Goal: Connect with others: Connect with others

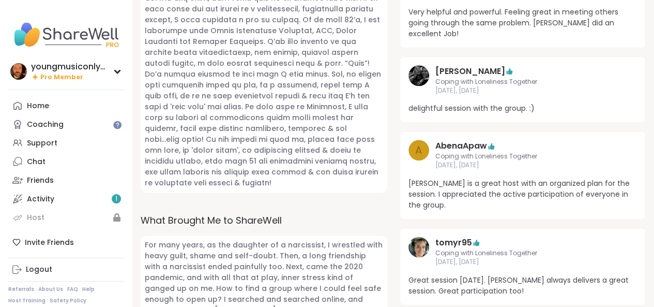
click at [414, 236] on img at bounding box center [418, 246] width 21 height 21
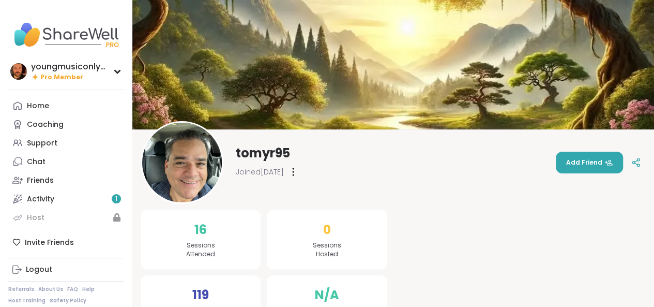
click at [568, 163] on button "Add Friend" at bounding box center [589, 162] width 67 height 22
click at [600, 166] on span "Cancel Invite" at bounding box center [584, 162] width 55 height 9
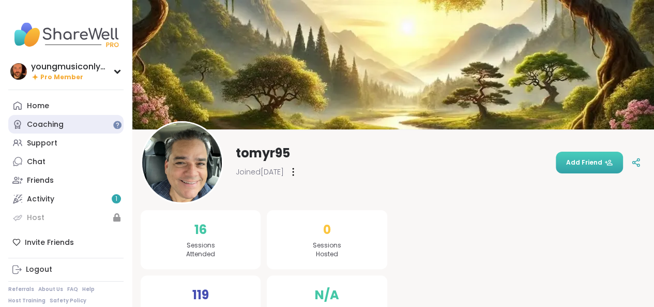
click at [91, 123] on link "Coaching" at bounding box center [65, 124] width 115 height 19
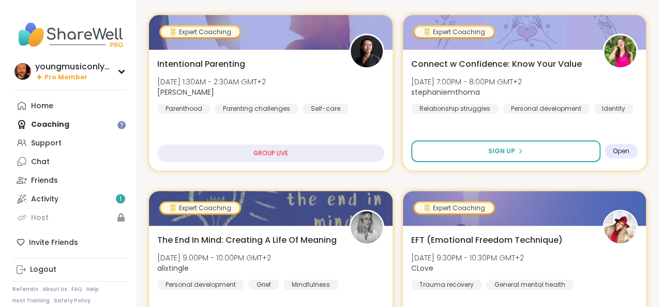
scroll to position [153, 0]
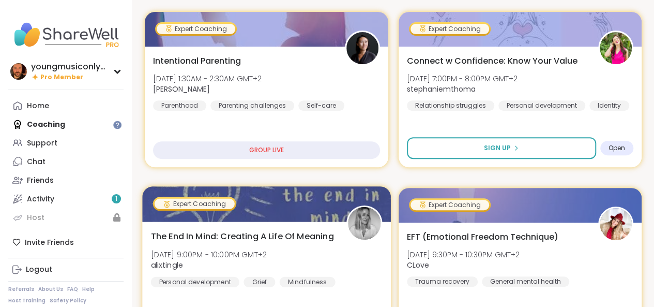
click at [369, 231] on img at bounding box center [364, 223] width 33 height 33
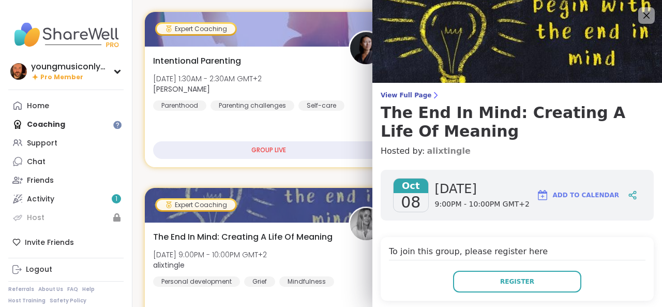
click at [431, 152] on link "alixtingle" at bounding box center [447, 151] width 43 height 12
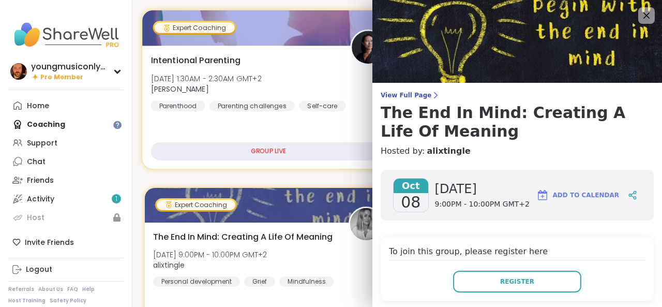
click at [310, 52] on div "Intentional Parenting Wed, Oct 08 | 1:30AM - 2:30AM GMT+2 Natasha Parenthood Pa…" at bounding box center [268, 106] width 252 height 123
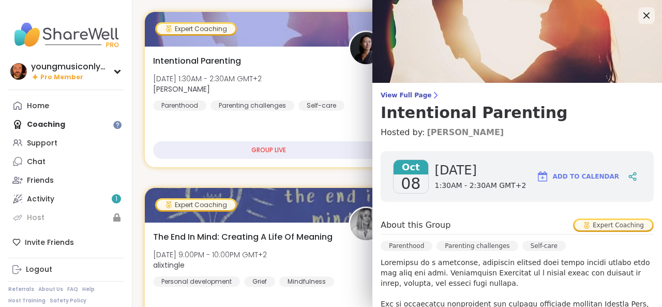
click at [428, 132] on link "[PERSON_NAME]" at bounding box center [464, 132] width 77 height 12
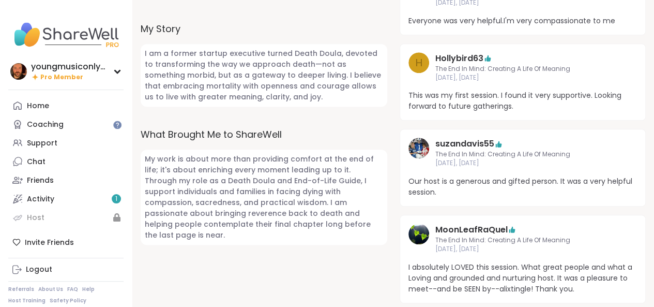
scroll to position [409, 0]
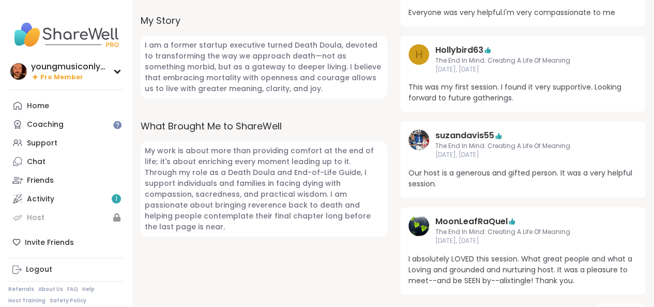
click at [478, 187] on span "Our host is a generous and gifted person. It was a very helpful session." at bounding box center [522, 178] width 229 height 22
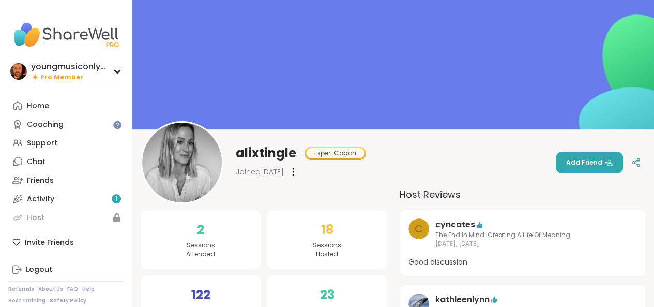
scroll to position [5, 0]
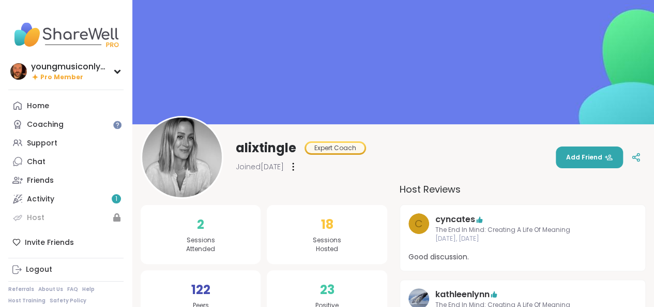
click at [263, 193] on div "alixtingle Expert Coach Joined Apr 2025" at bounding box center [253, 157] width 225 height 83
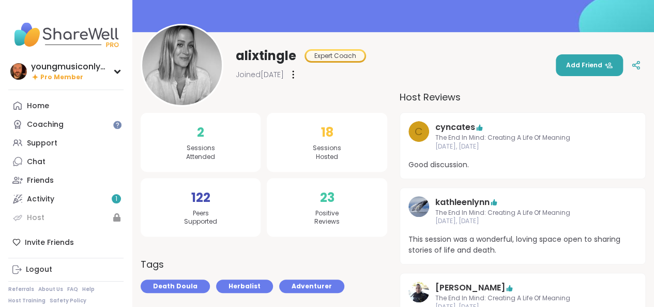
scroll to position [99, 0]
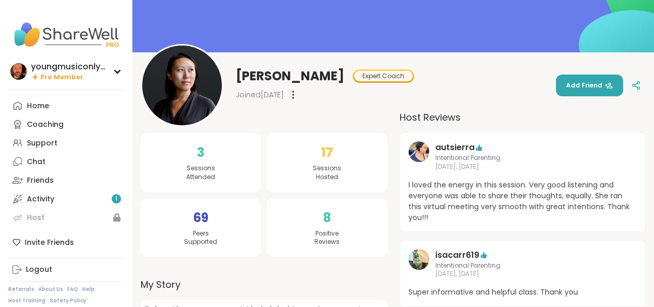
click at [508, 185] on span "I loved the energy in this session. Very good listening and everyone was able t…" at bounding box center [522, 200] width 229 height 43
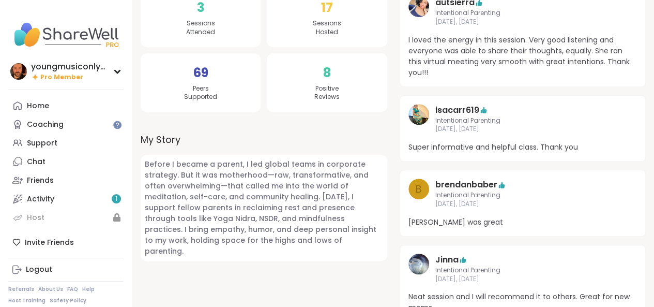
scroll to position [223, 0]
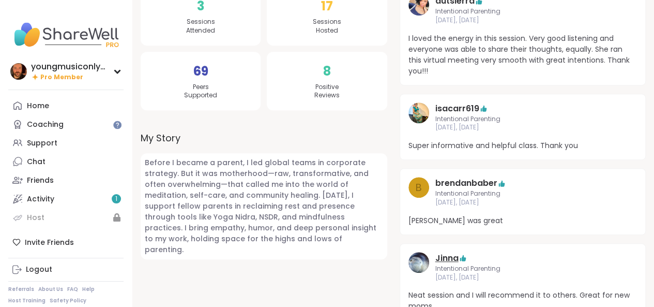
click at [440, 252] on link "Jinna" at bounding box center [446, 258] width 23 height 12
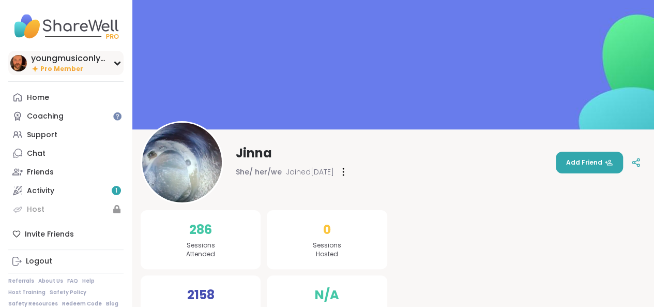
scroll to position [8, 0]
click at [2, 16] on div "youngmusiconlypage Pro Member Profile Membership Settings Help Home Coaching Su…" at bounding box center [66, 155] width 132 height 310
